Goal: Navigation & Orientation: Go to known website

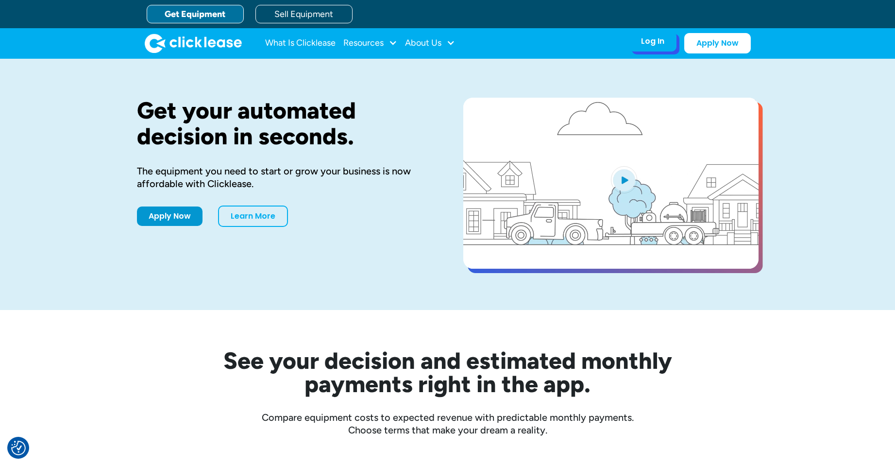
click at [649, 41] on div "Log In" at bounding box center [652, 41] width 23 height 10
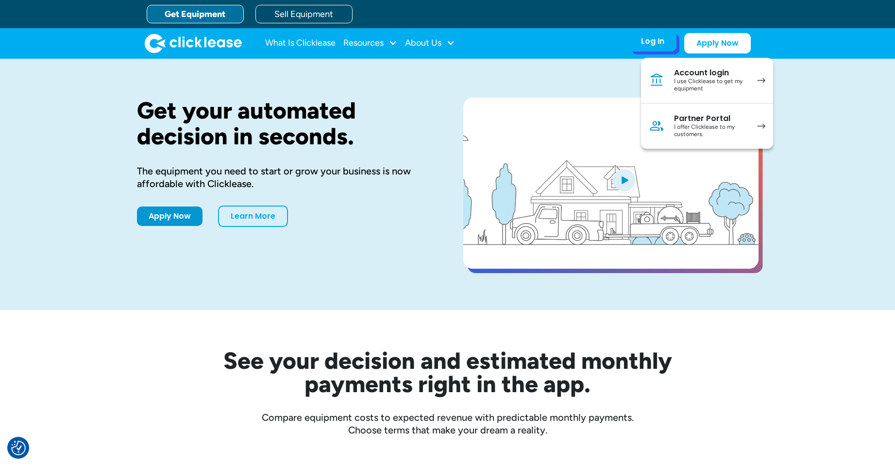
click at [690, 74] on div "Account login" at bounding box center [710, 73] width 73 height 10
